Goal: Find specific page/section: Find specific page/section

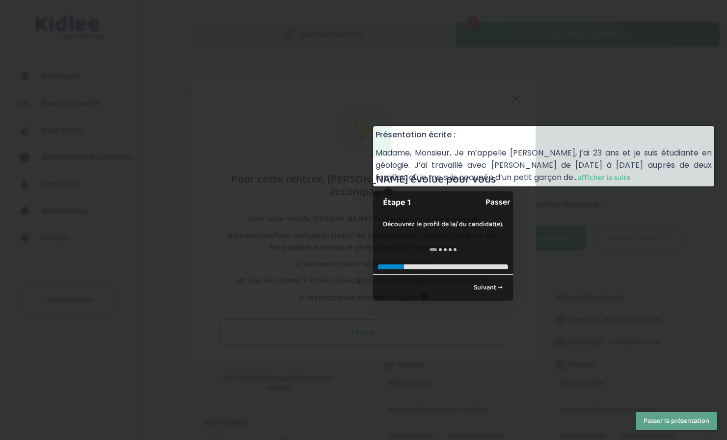
click at [496, 206] on link "Passer" at bounding box center [497, 202] width 25 height 22
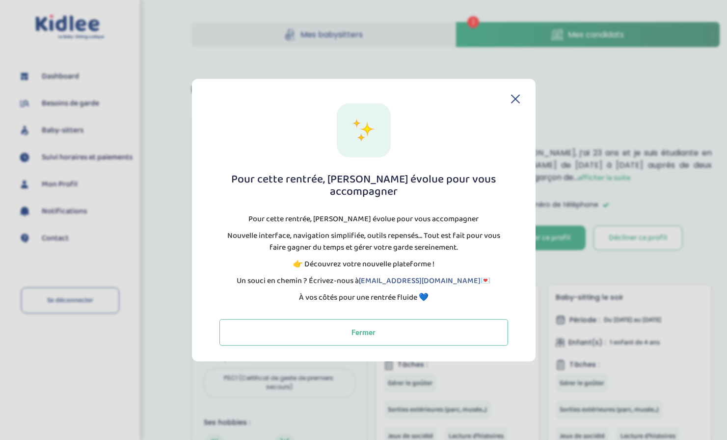
click at [515, 102] on icon at bounding box center [515, 98] width 9 height 9
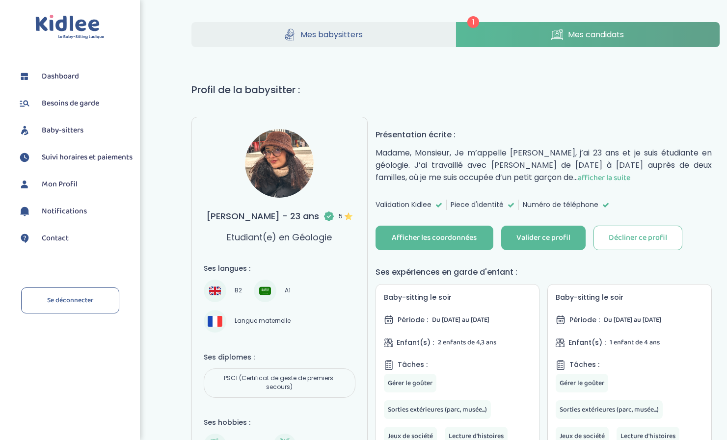
click at [578, 175] on span "afficher la suite" at bounding box center [604, 178] width 53 height 12
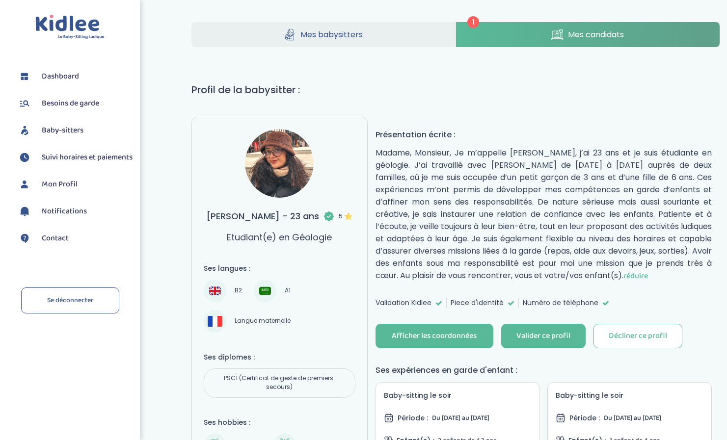
click at [575, 35] on span "Mes candidats" at bounding box center [596, 34] width 56 height 12
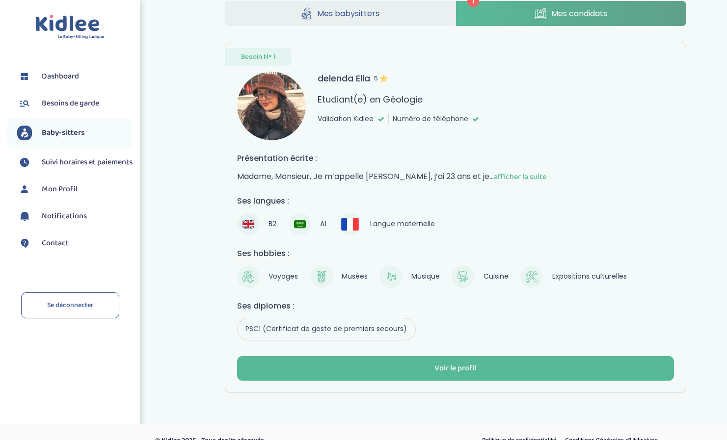
scroll to position [38, 0]
